Goal: Information Seeking & Learning: Compare options

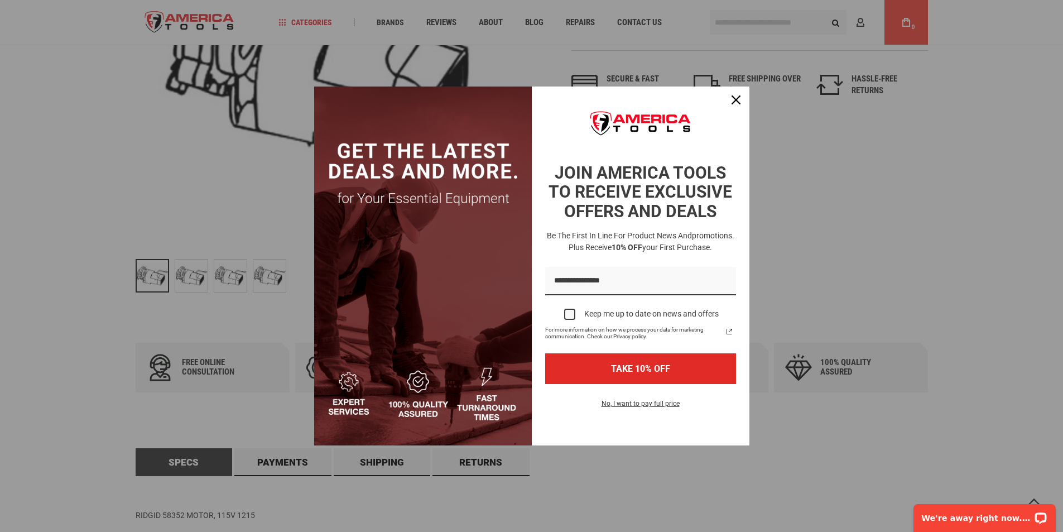
scroll to position [447, 0]
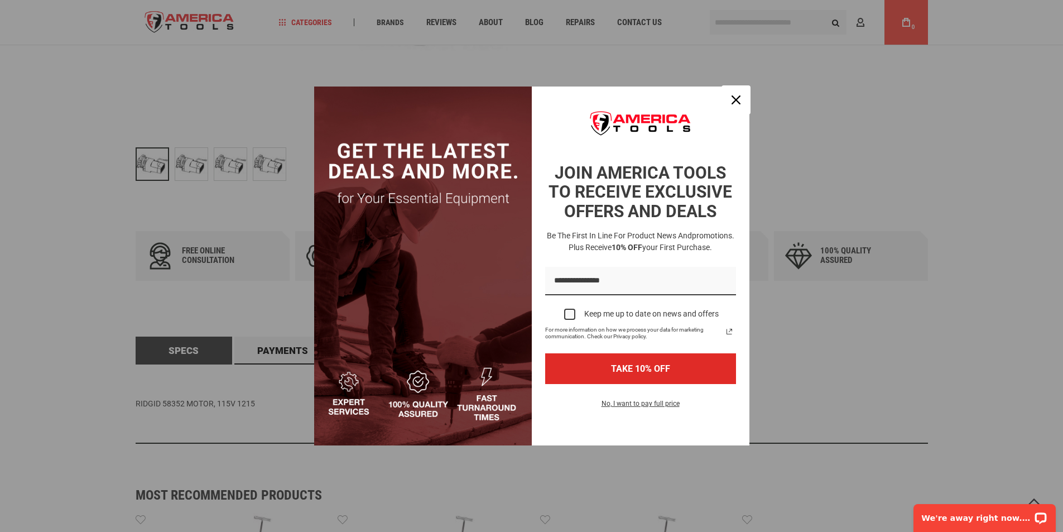
click at [737, 99] on icon "close icon" at bounding box center [736, 99] width 9 height 9
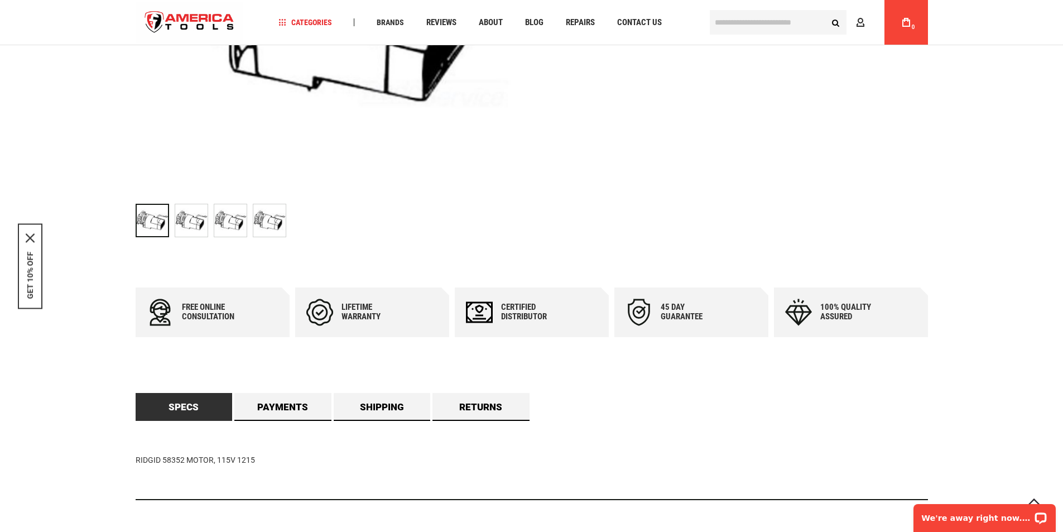
scroll to position [391, 0]
click at [178, 405] on link "Specs" at bounding box center [184, 406] width 97 height 28
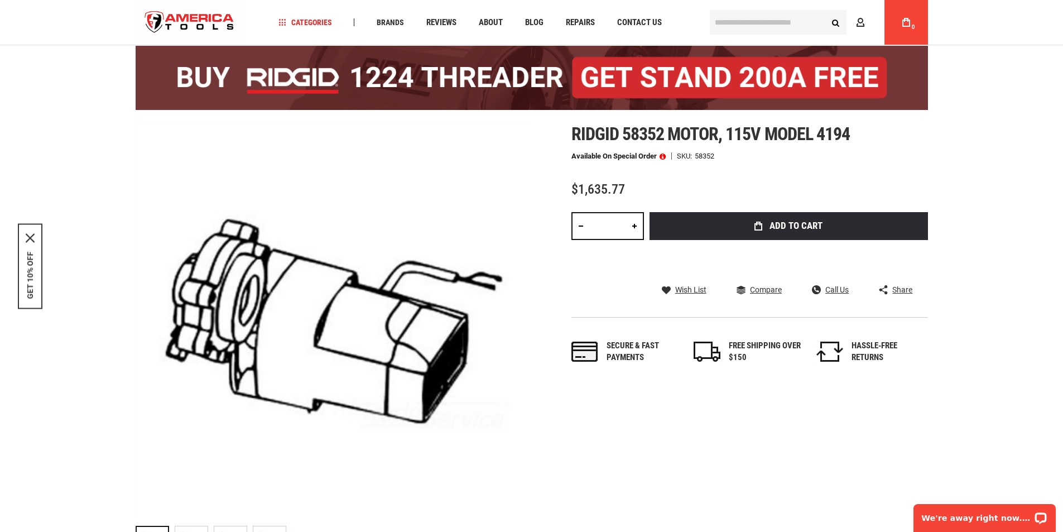
scroll to position [56, 0]
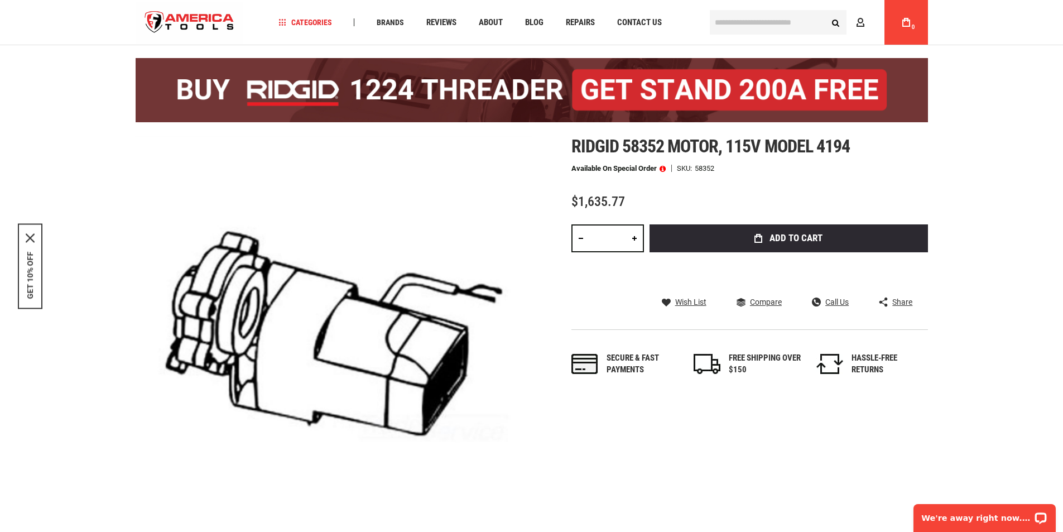
click at [771, 300] on span "Compare" at bounding box center [766, 302] width 32 height 8
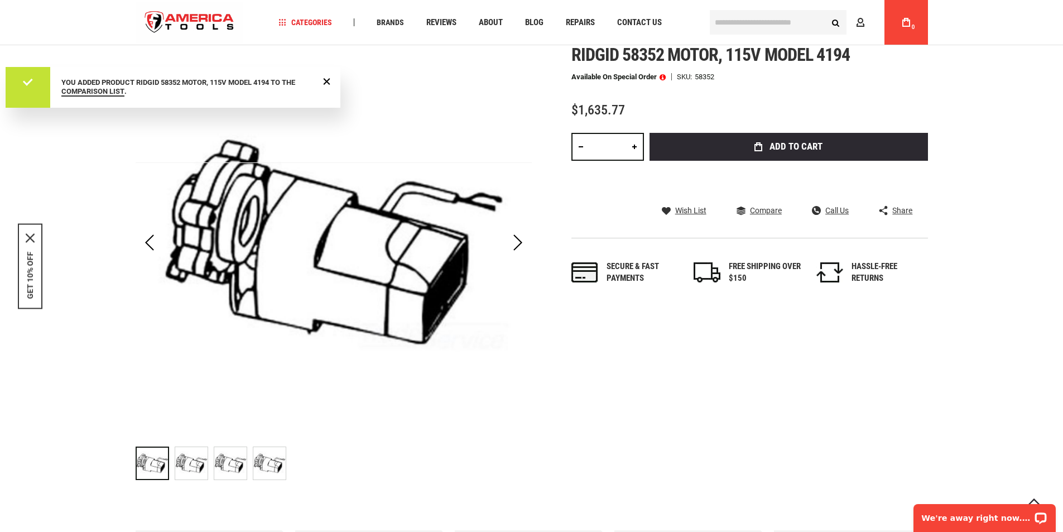
scroll to position [167, 0]
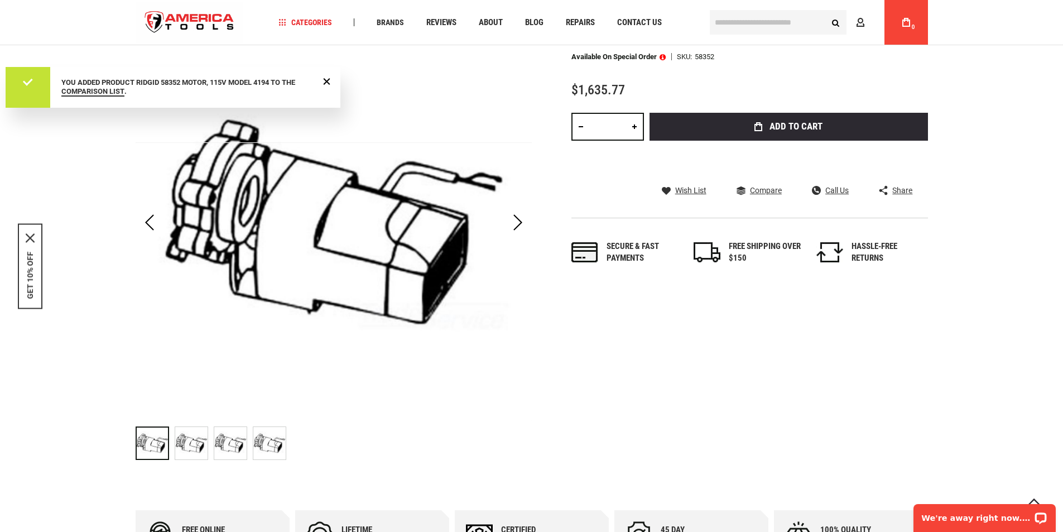
click at [517, 219] on div "Next" at bounding box center [518, 222] width 28 height 39
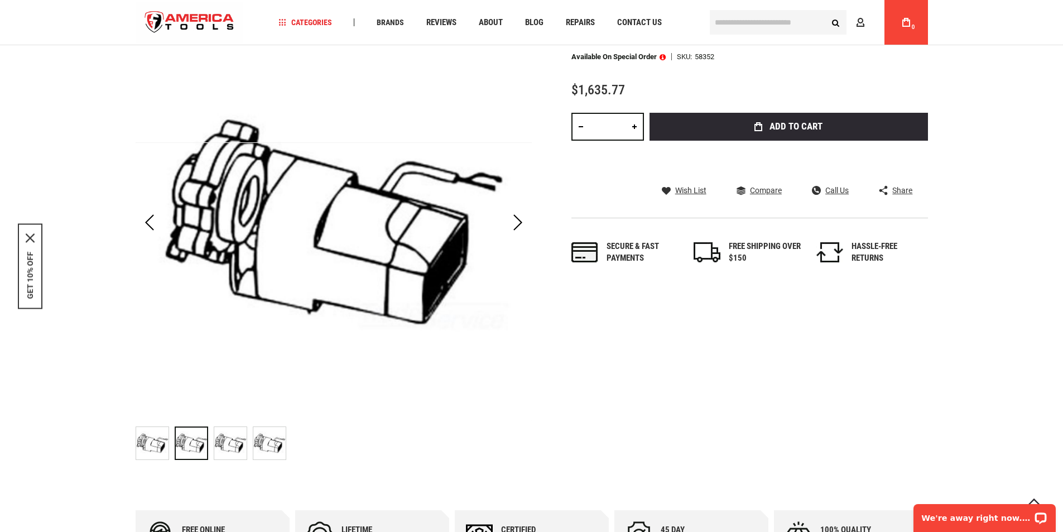
click at [517, 220] on div "Next" at bounding box center [518, 222] width 28 height 39
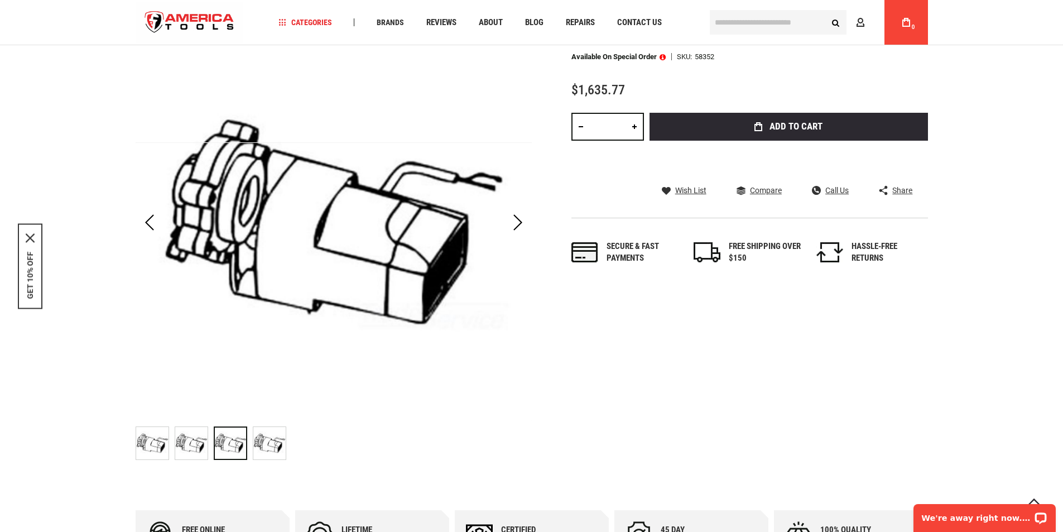
click at [517, 220] on div "Next" at bounding box center [518, 222] width 28 height 39
click at [664, 56] on span at bounding box center [663, 57] width 6 height 8
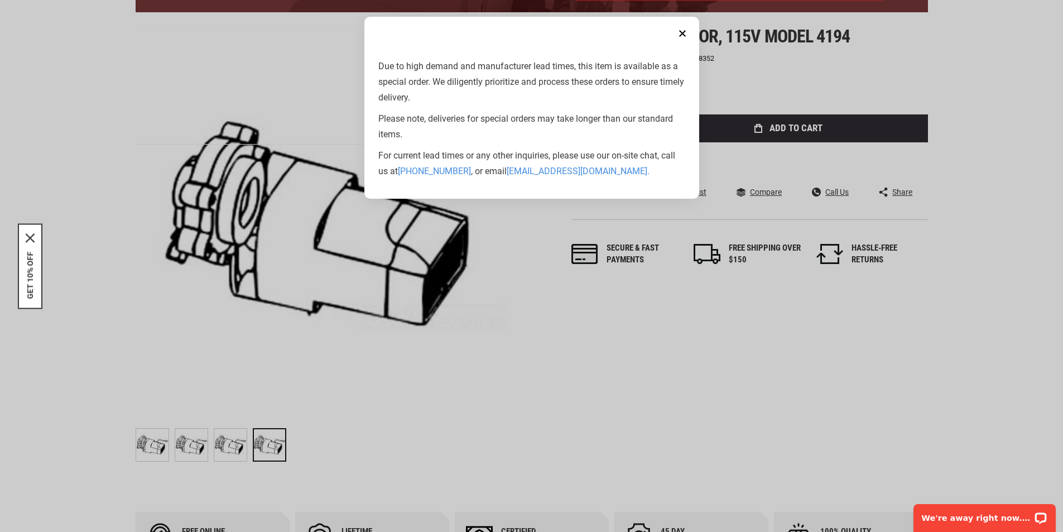
scroll to position [0, 0]
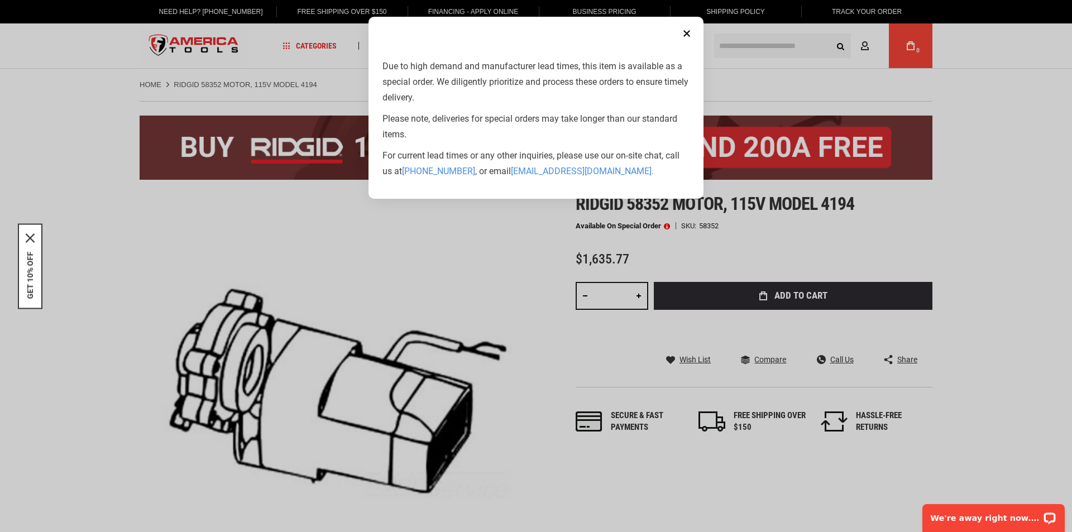
click at [688, 30] on button "Close" at bounding box center [686, 33] width 22 height 22
